Goal: Complete application form: Complete application form

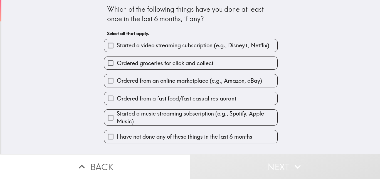
click at [141, 77] on span "Ordered from an online marketplace (e.g., Amazon, eBay)" at bounding box center [189, 81] width 145 height 8
click at [117, 77] on input "Ordered from an online marketplace (e.g., Amazon, eBay)" at bounding box center [110, 80] width 13 height 13
checkbox input "true"
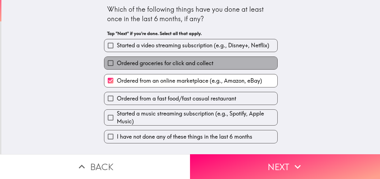
click at [149, 64] on span "Ordered groceries for click and collect" at bounding box center [165, 63] width 97 height 8
click at [117, 64] on input "Ordered groceries for click and collect" at bounding box center [110, 63] width 13 height 13
checkbox input "true"
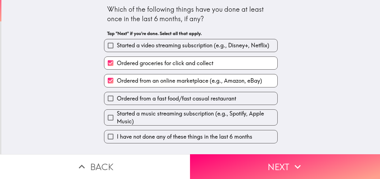
click at [138, 116] on span "Started a music streaming subscription (e.g., Spotify, Apple Music)" at bounding box center [197, 118] width 161 height 16
click at [117, 116] on input "Started a music streaming subscription (e.g., Spotify, Apple Music)" at bounding box center [110, 117] width 13 height 13
checkbox input "true"
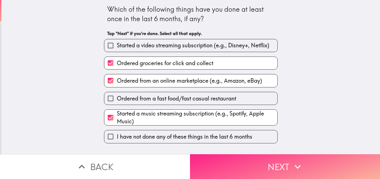
click at [240, 166] on button "Next" at bounding box center [285, 166] width 190 height 25
